Goal: Transaction & Acquisition: Purchase product/service

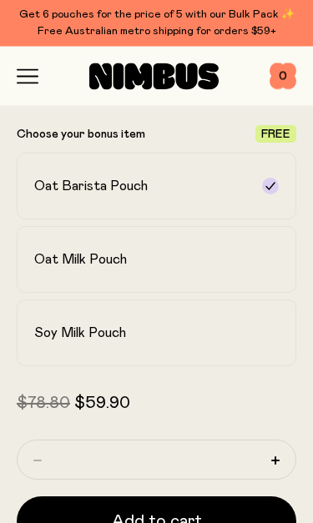
click at [234, 342] on label "Soy Milk Pouch" at bounding box center [156, 333] width 279 height 67
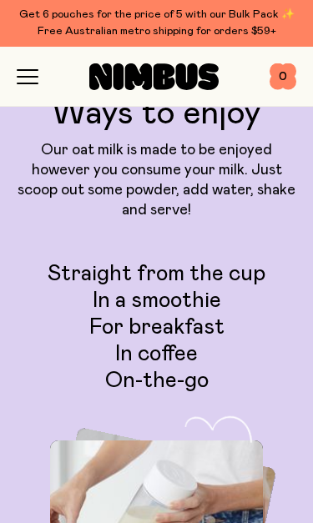
scroll to position [4289, 0]
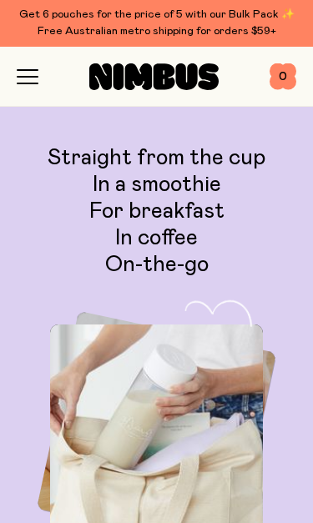
click at [22, 82] on icon "button" at bounding box center [28, 76] width 22 height 15
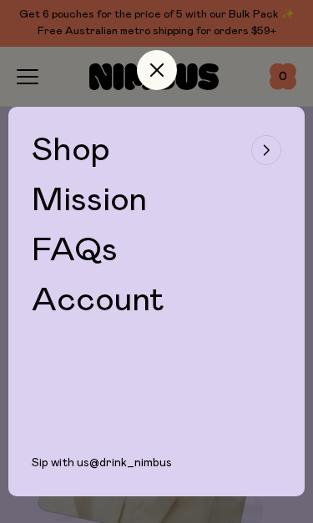
click at [246, 157] on button "Shop" at bounding box center [156, 149] width 249 height 33
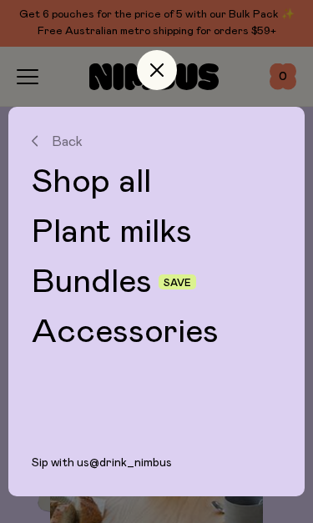
click at [179, 231] on link "Plant milks" at bounding box center [156, 231] width 249 height 33
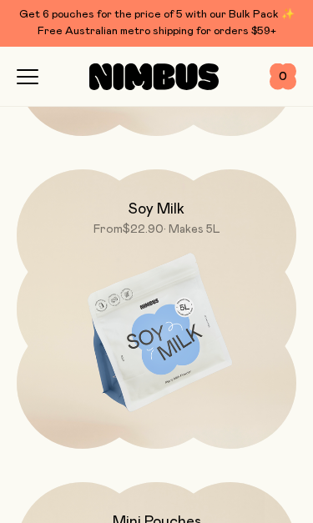
scroll to position [792, 0]
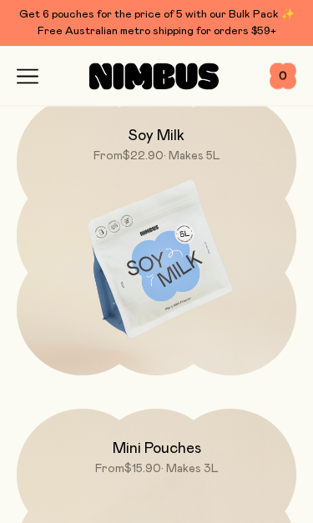
click at [186, 305] on img at bounding box center [156, 261] width 279 height 329
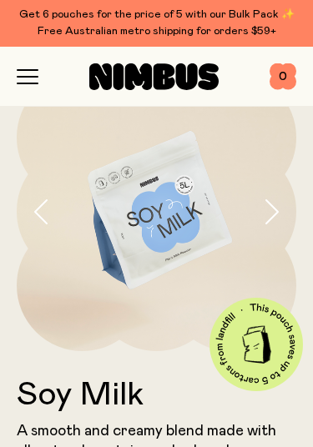
scroll to position [51, 0]
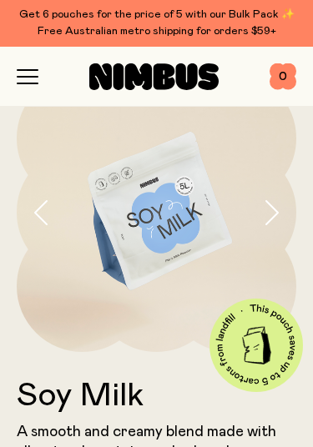
click at [171, 196] on img at bounding box center [156, 212] width 279 height 279
click at [274, 227] on button "button" at bounding box center [279, 212] width 33 height 279
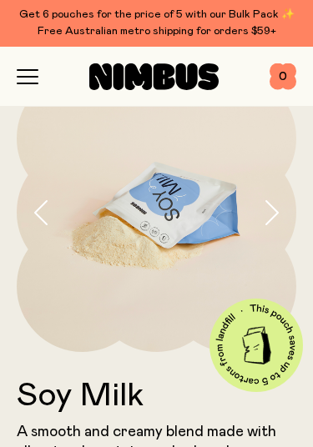
click at [271, 225] on button "button" at bounding box center [279, 212] width 33 height 279
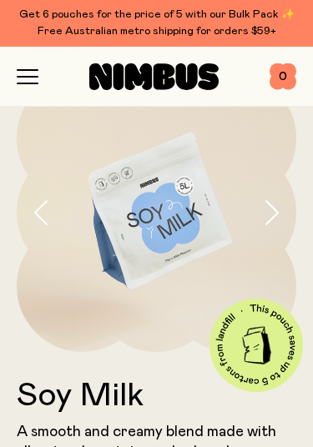
click at [279, 223] on button "button" at bounding box center [279, 212] width 33 height 279
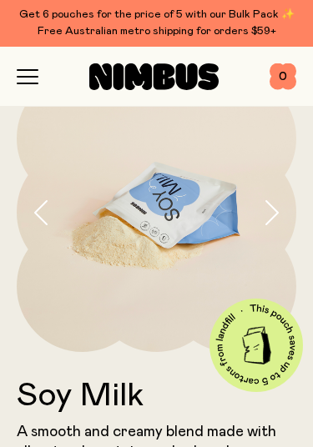
click at [274, 225] on button "button" at bounding box center [279, 212] width 33 height 279
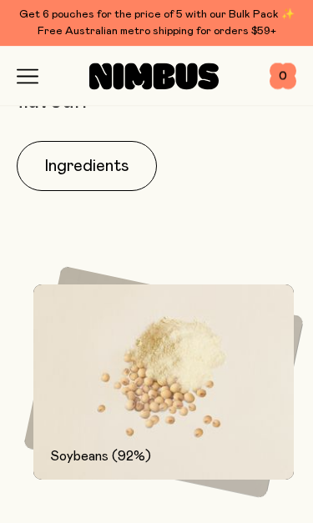
scroll to position [1272, 0]
